Goal: Check status: Check status

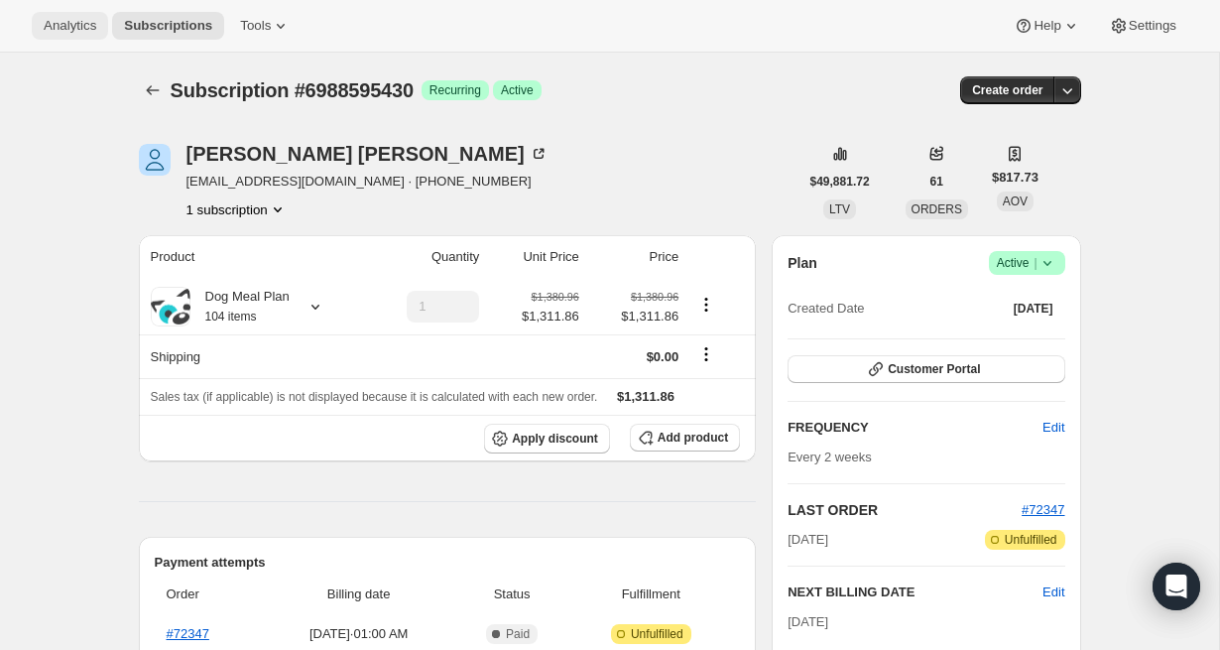
scroll to position [171, 0]
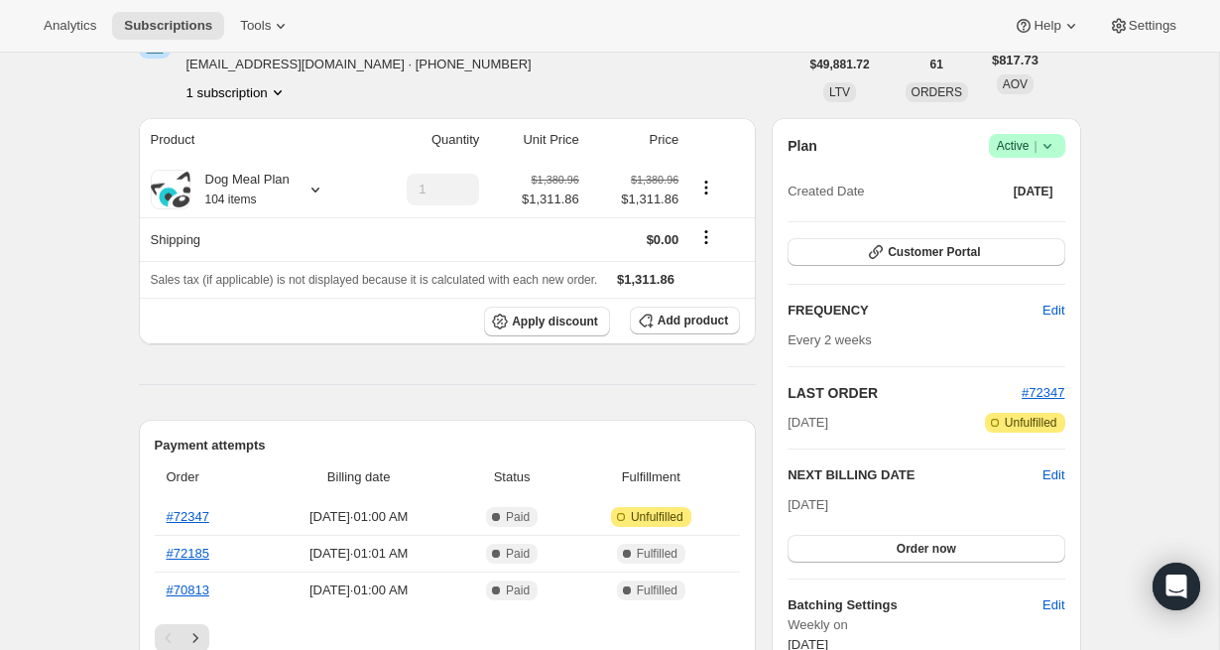
scroll to position [0, 0]
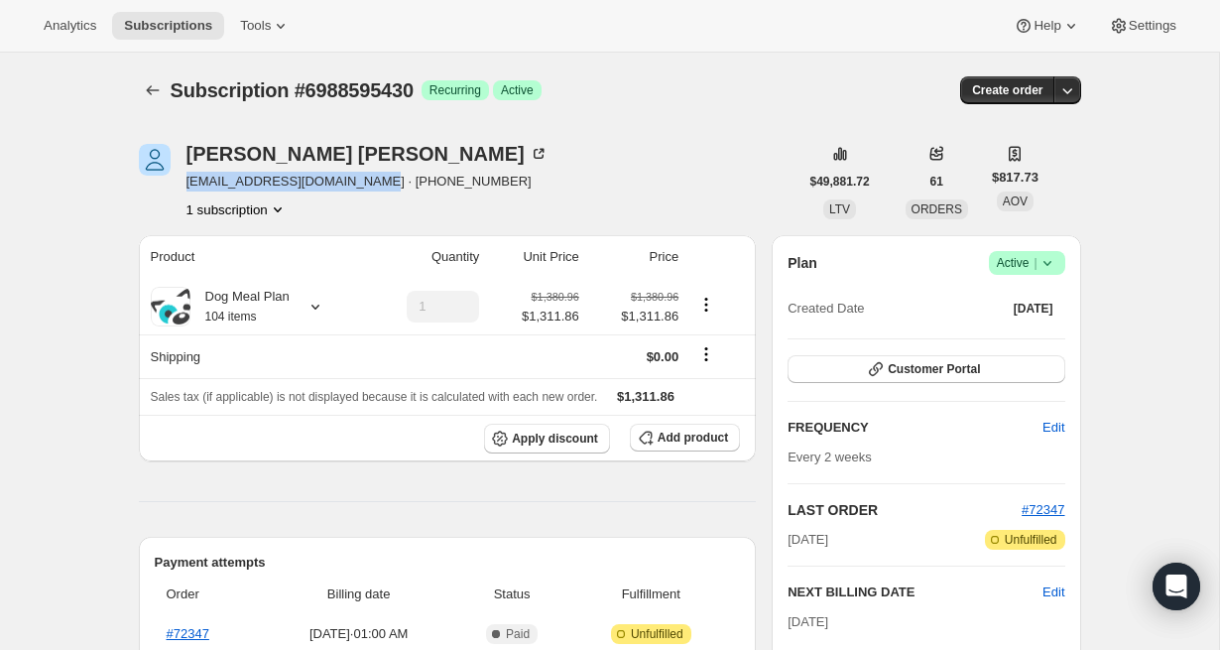
drag, startPoint x: 180, startPoint y: 181, endPoint x: 356, endPoint y: 185, distance: 176.6
click at [356, 185] on div "Scott Barnes larissao.vitorino@gmail.com · +14166163965 1 subscription" at bounding box center [469, 181] width 660 height 75
copy span "larissao.vitorino@gmail.com"
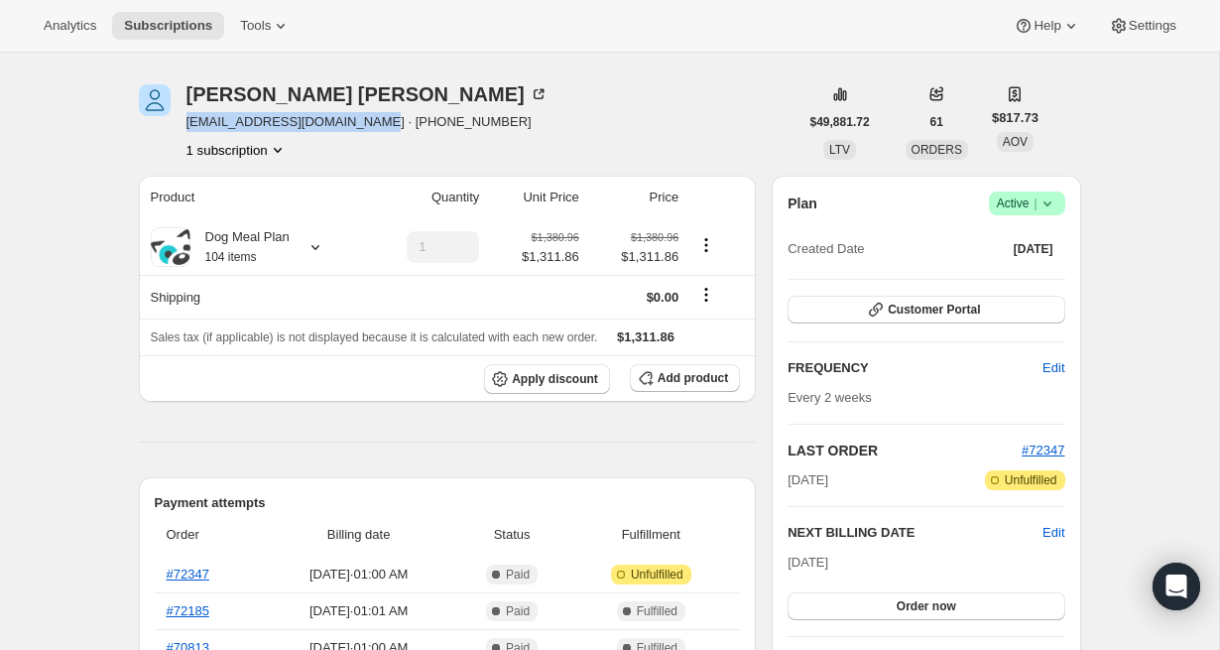
scroll to position [197, 0]
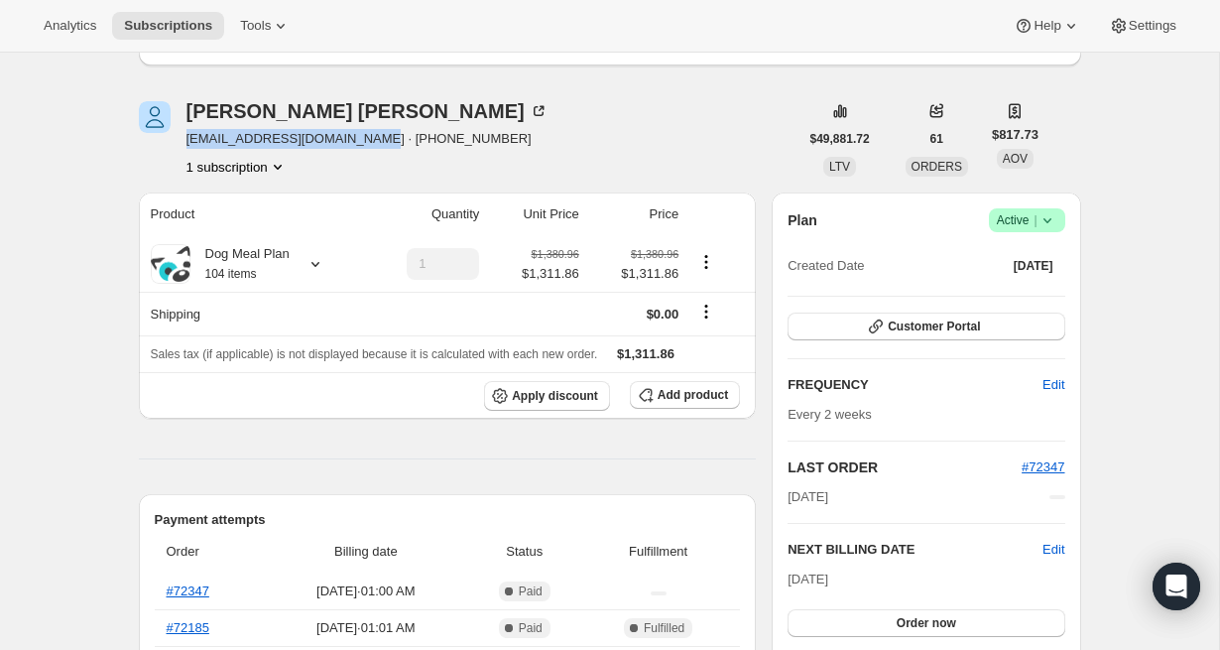
scroll to position [177, 0]
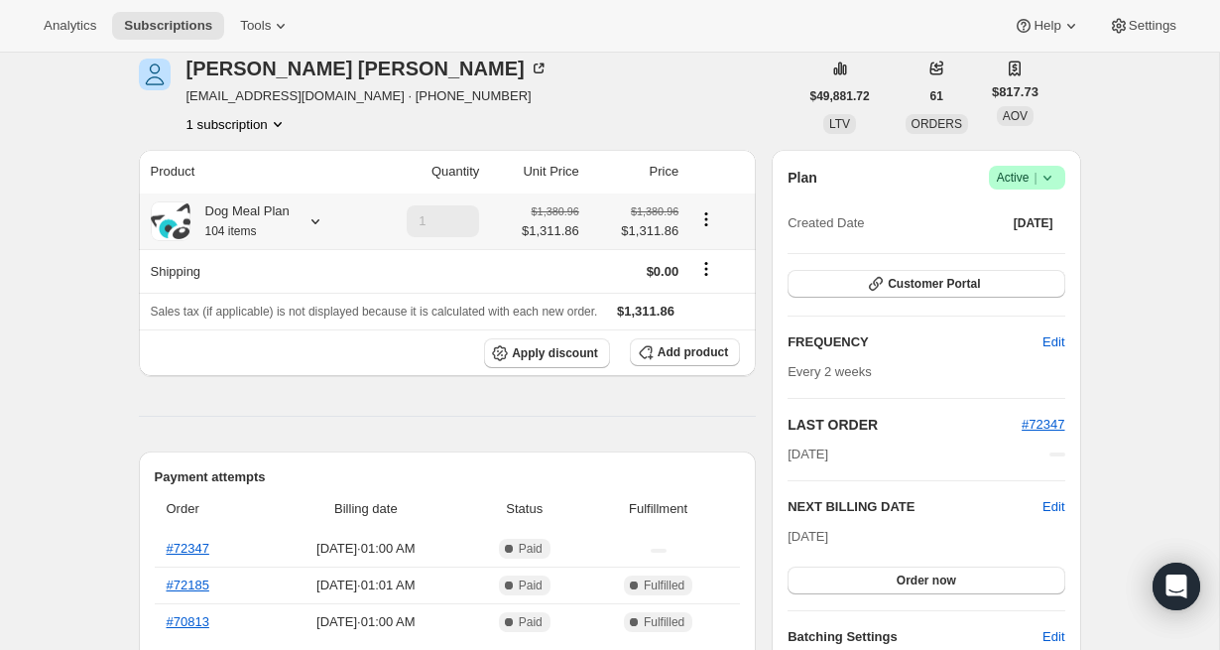
click at [243, 230] on small "104 items" at bounding box center [231, 231] width 52 height 14
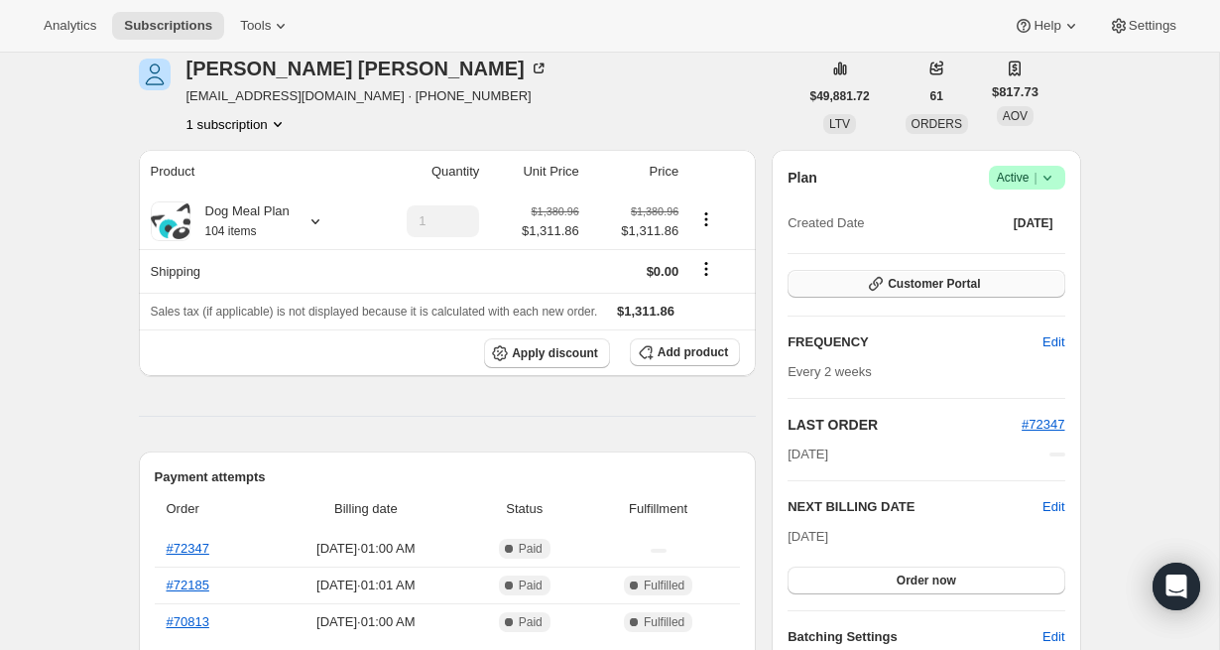
click at [897, 289] on span "Customer Portal" at bounding box center [934, 284] width 92 height 16
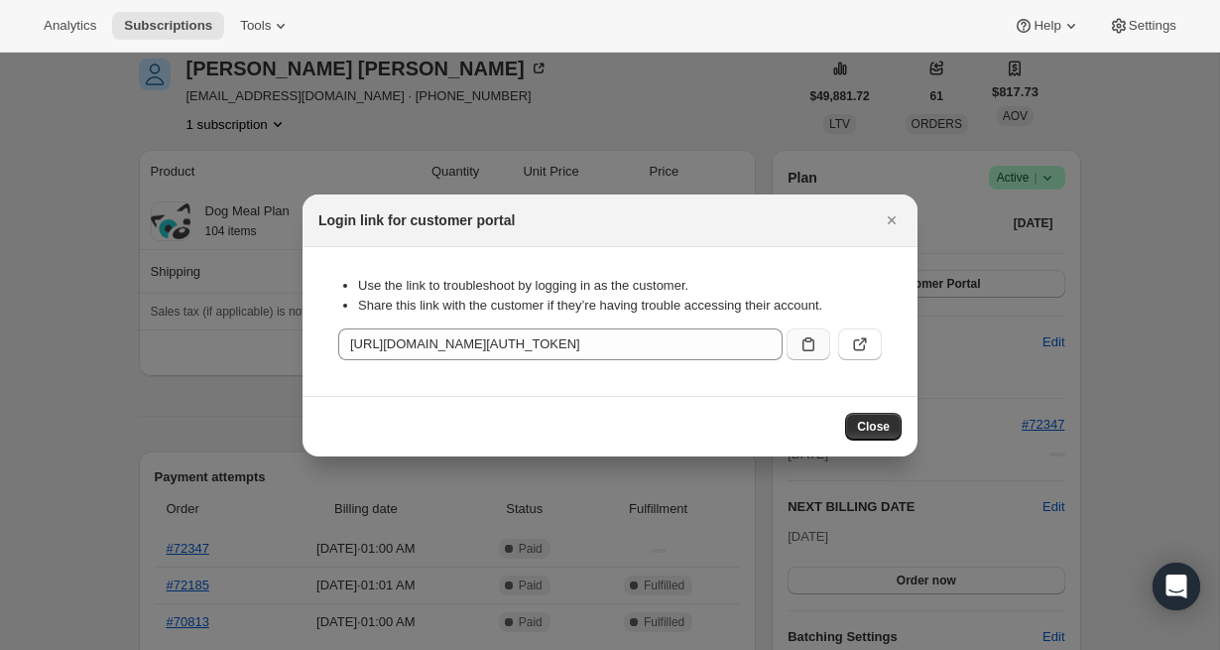
click at [814, 351] on icon ":rfp:" at bounding box center [808, 344] width 20 height 20
